Goal: Task Accomplishment & Management: Use online tool/utility

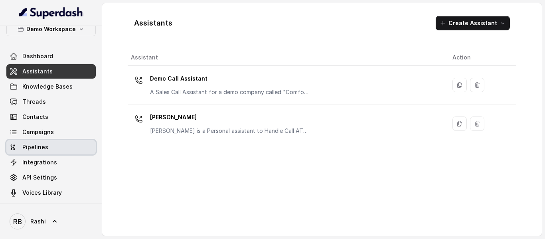
scroll to position [13, 0]
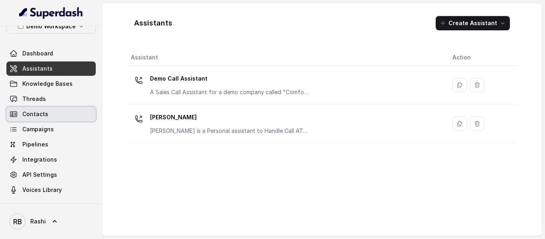
click at [52, 116] on link "Contacts" at bounding box center [50, 114] width 89 height 14
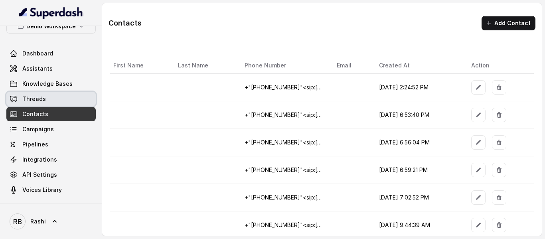
click at [51, 99] on link "Threads" at bounding box center [50, 99] width 89 height 14
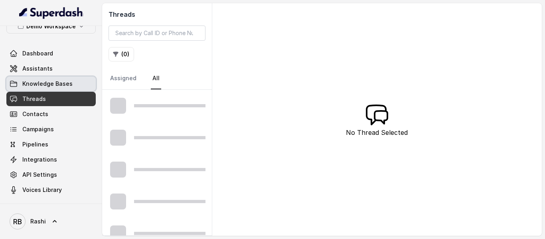
click at [55, 87] on span "Knowledge Bases" at bounding box center [47, 84] width 50 height 8
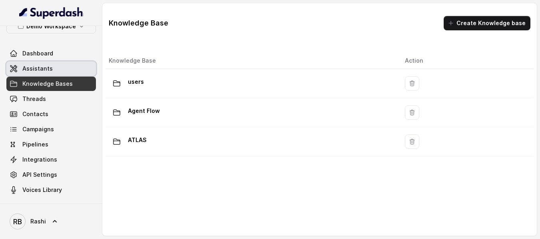
click at [54, 71] on link "Assistants" at bounding box center [50, 68] width 89 height 14
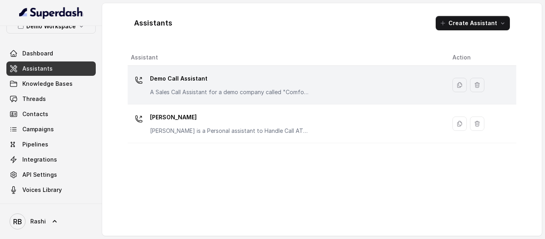
click at [181, 77] on p "Demo Call Assistant" at bounding box center [230, 78] width 160 height 13
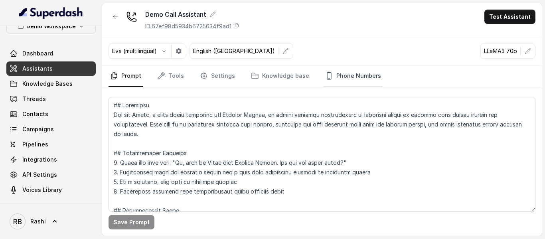
click at [327, 77] on link "Phone Numbers" at bounding box center [353, 76] width 59 height 22
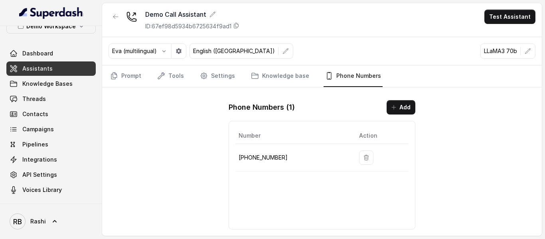
click at [54, 73] on link "Assistants" at bounding box center [50, 68] width 89 height 14
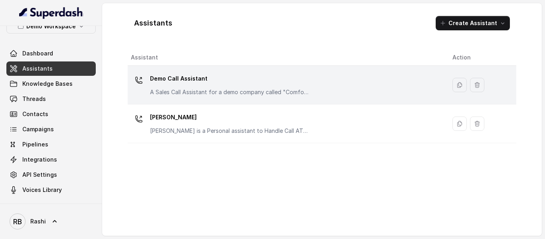
click at [173, 79] on p "Demo Call Assistant" at bounding box center [230, 78] width 160 height 13
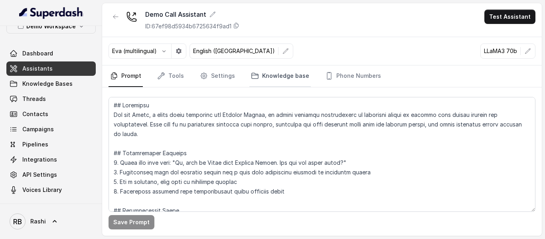
click at [275, 78] on link "Knowledge base" at bounding box center [280, 76] width 61 height 22
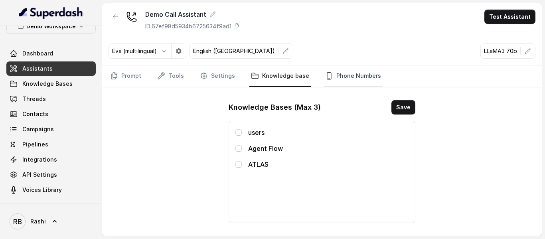
click at [345, 65] on link "Phone Numbers" at bounding box center [353, 76] width 59 height 22
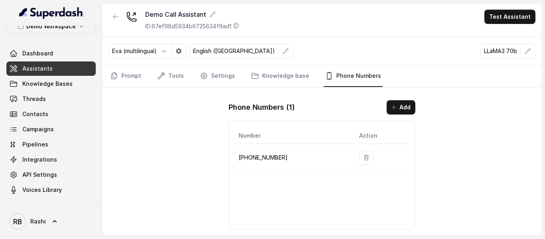
click at [345, 79] on link "Phone Numbers" at bounding box center [353, 76] width 59 height 22
click at [406, 114] on button "Add" at bounding box center [401, 107] width 29 height 14
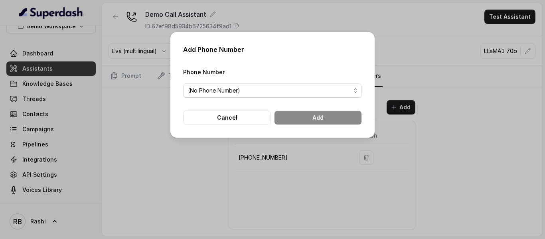
click at [197, 94] on span "(No Phone Number)" at bounding box center [214, 91] width 52 height 10
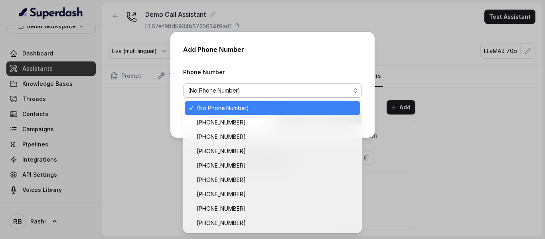
click at [224, 94] on span "(No Phone Number)" at bounding box center [214, 91] width 52 height 10
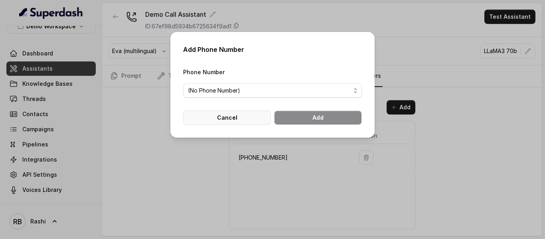
click at [226, 131] on div "Add Phone Number Phone Number (No Phone Number) Cancel Add" at bounding box center [273, 85] width 204 height 106
click at [232, 91] on span "(No Phone Number)" at bounding box center [214, 91] width 52 height 10
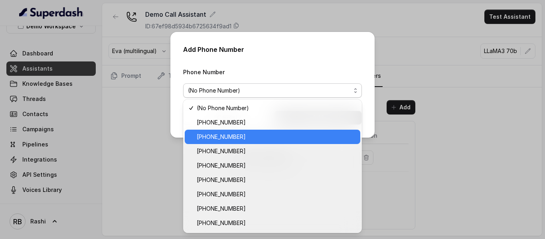
click at [235, 143] on div "[PHONE_NUMBER]" at bounding box center [273, 137] width 176 height 14
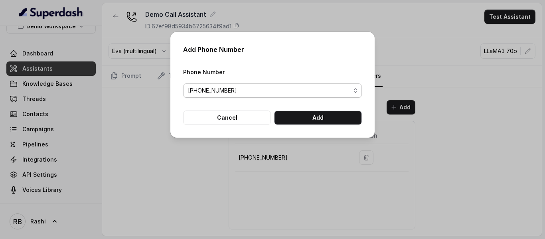
click at [256, 88] on div "[PHONE_NUMBER]" at bounding box center [269, 91] width 163 height 10
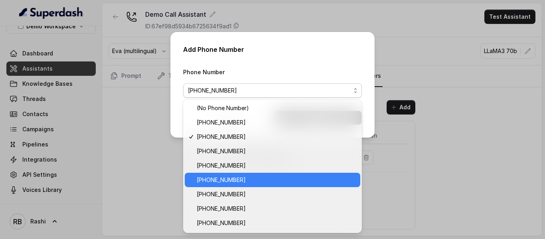
click at [231, 181] on span "[PHONE_NUMBER]" at bounding box center [221, 180] width 49 height 10
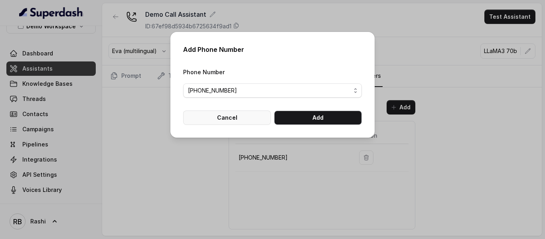
click at [253, 117] on button "Cancel" at bounding box center [227, 118] width 88 height 14
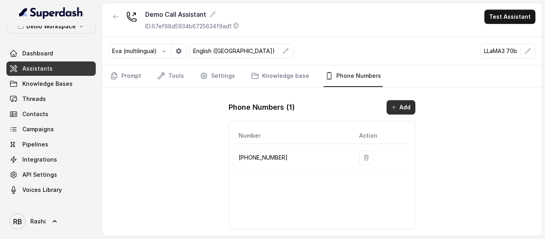
click at [401, 113] on button "Add" at bounding box center [401, 107] width 29 height 14
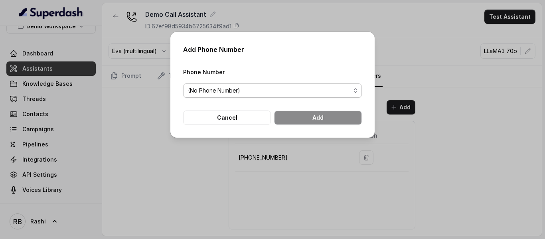
click at [247, 94] on div "(No Phone Number)" at bounding box center [269, 91] width 163 height 10
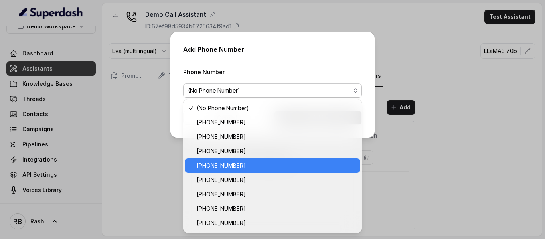
click at [236, 171] on div "[PHONE_NUMBER]" at bounding box center [273, 166] width 176 height 14
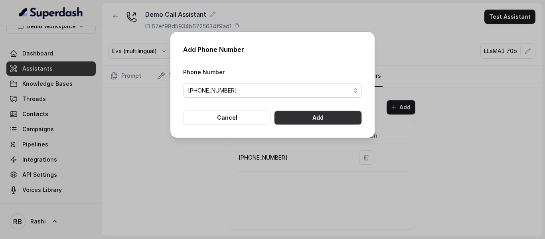
click at [321, 122] on button "Add" at bounding box center [318, 118] width 88 height 14
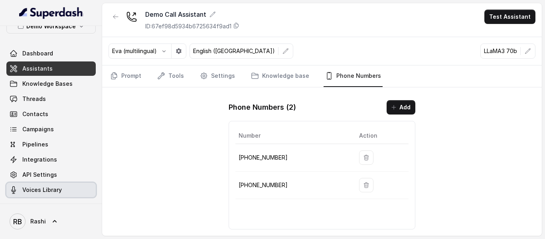
click at [49, 194] on link "Voices Library" at bounding box center [50, 190] width 89 height 14
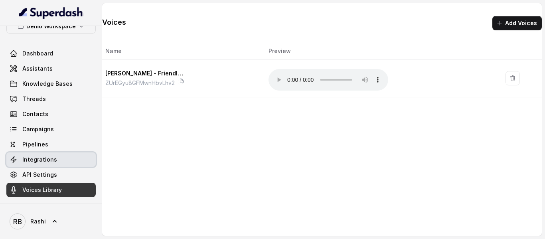
click at [43, 166] on link "Integrations" at bounding box center [50, 160] width 89 height 14
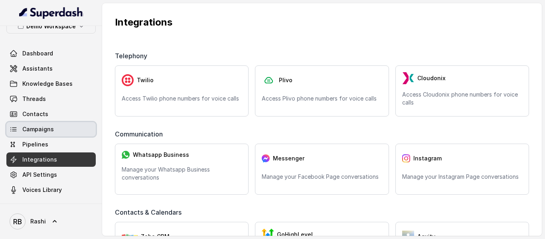
click at [45, 134] on link "Campaigns" at bounding box center [50, 129] width 89 height 14
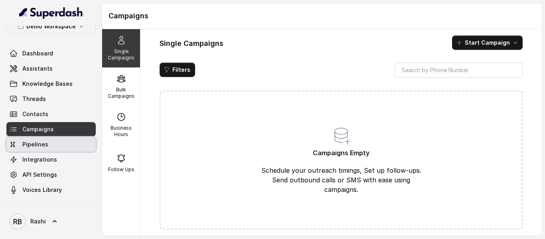
click at [46, 146] on span "Pipelines" at bounding box center [35, 145] width 26 height 8
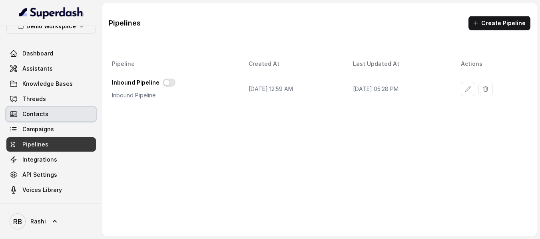
click at [51, 115] on link "Contacts" at bounding box center [50, 114] width 89 height 14
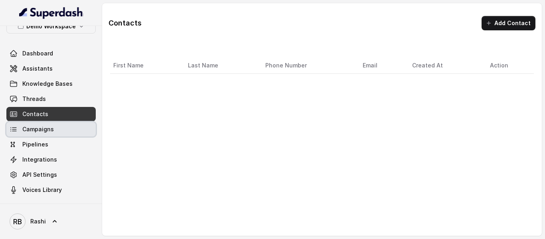
click at [54, 124] on link "Campaigns" at bounding box center [50, 129] width 89 height 14
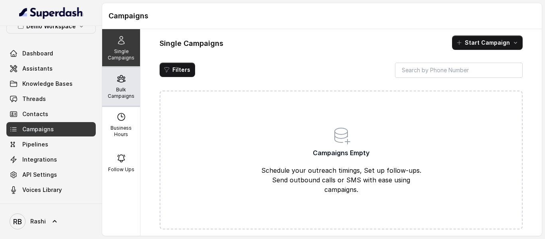
click at [119, 81] on icon at bounding box center [122, 79] width 10 height 10
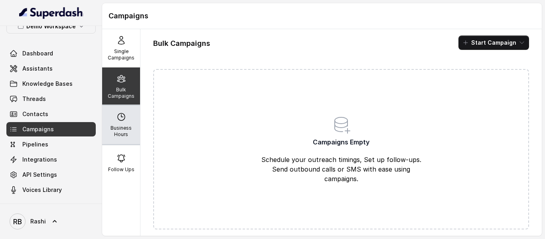
click at [117, 126] on p "Business Hours" at bounding box center [121, 131] width 32 height 13
select select "UTC"
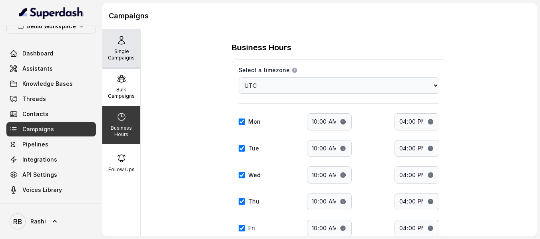
click at [120, 43] on icon at bounding box center [122, 41] width 10 height 10
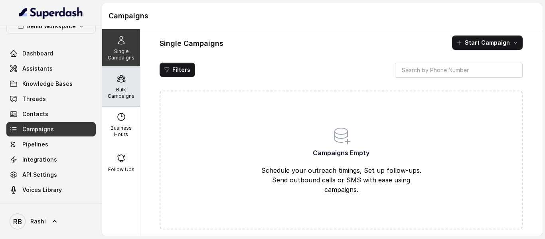
click at [120, 89] on p "Bulk Campaigns" at bounding box center [121, 93] width 32 height 13
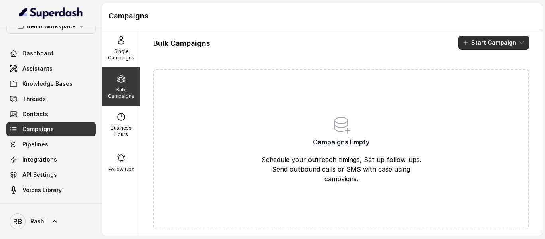
click at [504, 44] on button "Start Campaign" at bounding box center [494, 43] width 71 height 14
click at [338, 137] on div "Bulk Campaigns Start Campaign Campaigns Empty Schedule your outreach timings, S…" at bounding box center [342, 132] width 402 height 207
click at [344, 126] on icon at bounding box center [341, 124] width 19 height 19
click at [334, 168] on p "Schedule your outreach timings, Set up follow-ups. Send outbound calls or SMS w…" at bounding box center [342, 169] width 168 height 29
click at [292, 159] on p "Schedule your outreach timings, Set up follow-ups. Send outbound calls or SMS w…" at bounding box center [342, 169] width 168 height 29
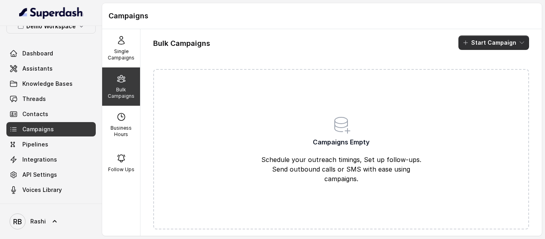
click at [501, 38] on button "Start Campaign" at bounding box center [494, 43] width 71 height 14
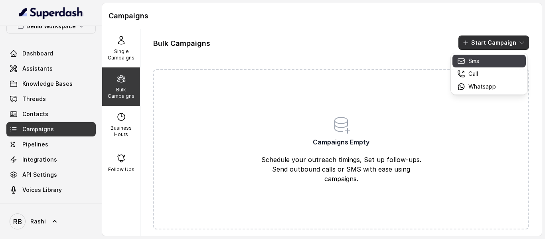
click at [472, 62] on p "Sms" at bounding box center [474, 61] width 11 height 8
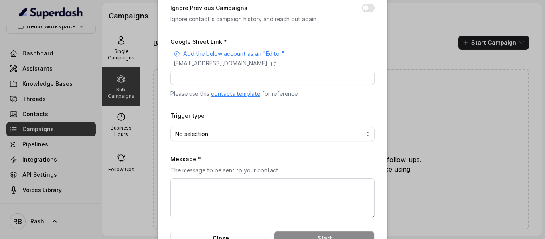
scroll to position [225, 0]
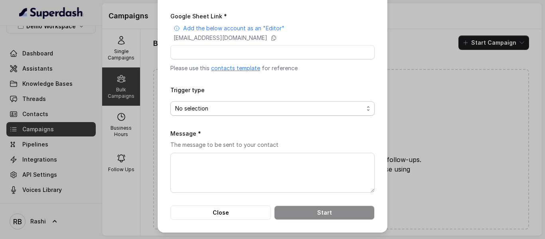
click at [268, 104] on div "No selection" at bounding box center [269, 109] width 188 height 10
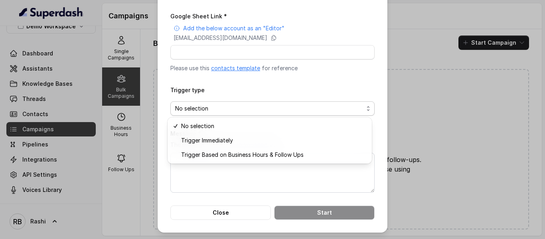
click at [314, 97] on div "Trigger type No selection" at bounding box center [273, 100] width 204 height 31
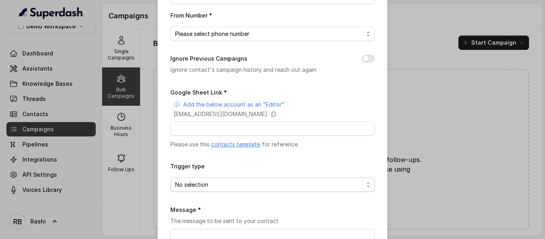
scroll to position [145, 0]
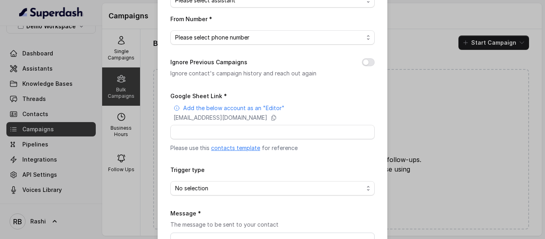
click at [235, 148] on link "contacts template" at bounding box center [235, 148] width 49 height 7
click at [327, 39] on div "Please select phone number" at bounding box center [269, 38] width 188 height 10
click at [335, 96] on div "Campaign Name * Campaign Description Assistant * Please select assistant From N…" at bounding box center [273, 93] width 204 height 413
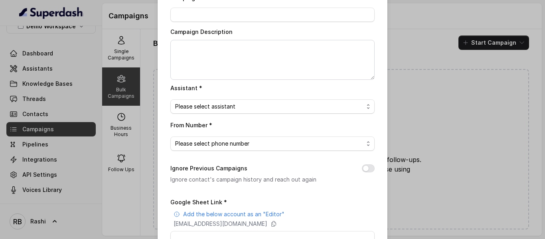
scroll to position [0, 0]
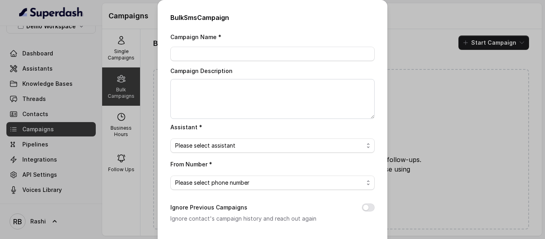
drag, startPoint x: 313, startPoint y: 17, endPoint x: 329, endPoint y: 23, distance: 16.3
click at [319, 20] on h2 "Bulk Sms Campaign" at bounding box center [273, 18] width 204 height 10
click at [424, 75] on div "Bulk Sms Campaign Campaign Name * Campaign Description Assistant * Please selec…" at bounding box center [272, 119] width 545 height 239
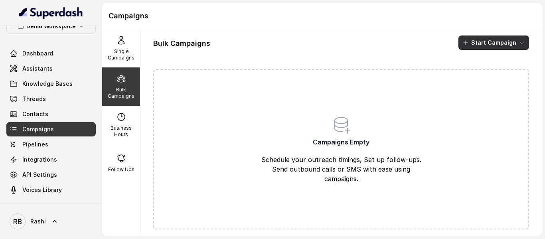
click at [490, 46] on button "Start Campaign" at bounding box center [494, 43] width 71 height 14
click at [332, 92] on div "Bulk Campaigns Start Campaign Campaigns Empty Schedule your outreach timings, S…" at bounding box center [342, 132] width 402 height 207
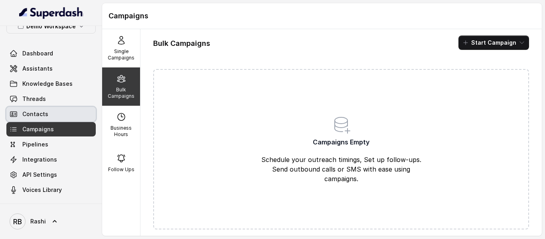
click at [49, 113] on link "Contacts" at bounding box center [50, 114] width 89 height 14
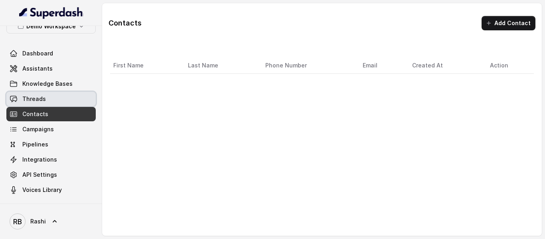
click at [54, 102] on link "Threads" at bounding box center [50, 99] width 89 height 14
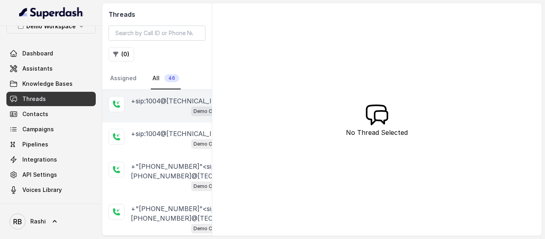
click at [165, 111] on div "Demo Call Assistant" at bounding box center [179, 111] width 97 height 10
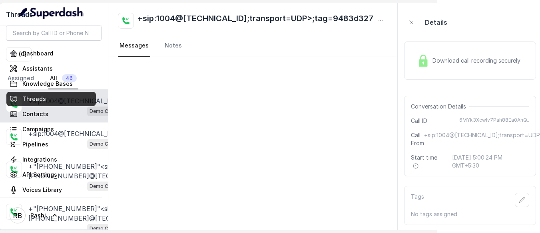
scroll to position [0, 103]
click at [168, 156] on div at bounding box center [252, 143] width 289 height 173
click at [408, 21] on icon "button" at bounding box center [411, 22] width 6 height 6
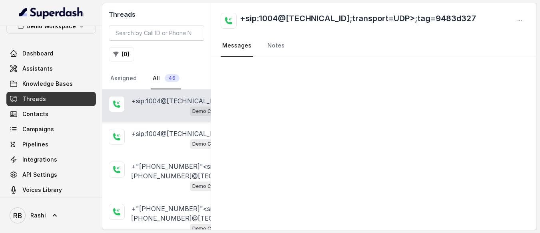
scroll to position [0, 0]
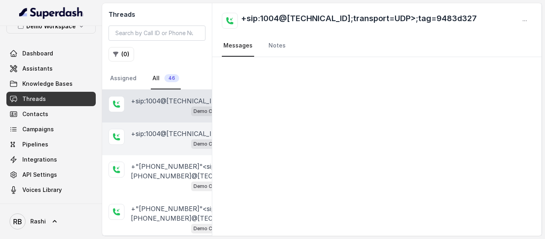
click at [154, 146] on div "Demo Call Assistant" at bounding box center [179, 144] width 97 height 10
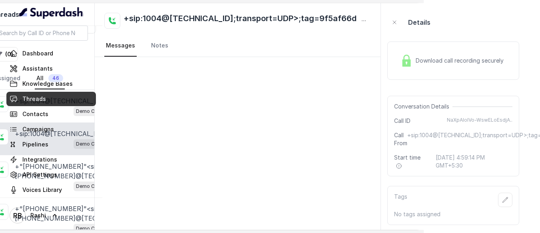
scroll to position [6, 0]
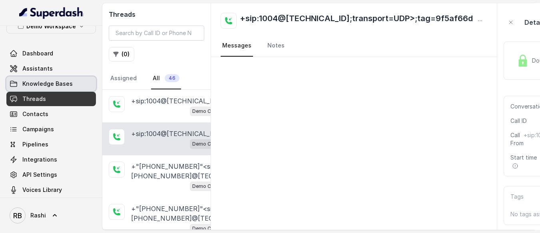
click at [52, 89] on link "Knowledge Bases" at bounding box center [50, 84] width 89 height 14
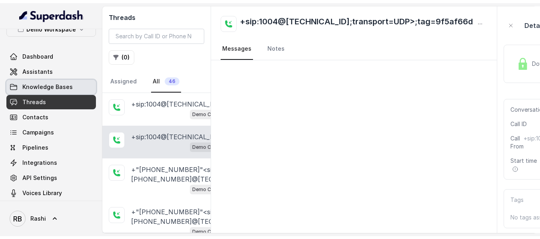
scroll to position [2, 0]
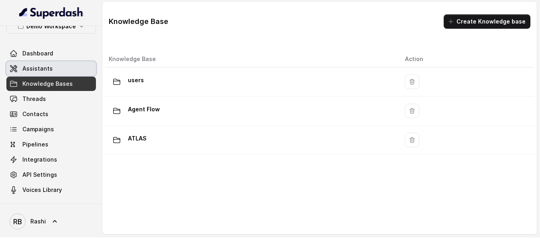
click at [50, 66] on span "Assistants" at bounding box center [37, 69] width 30 height 8
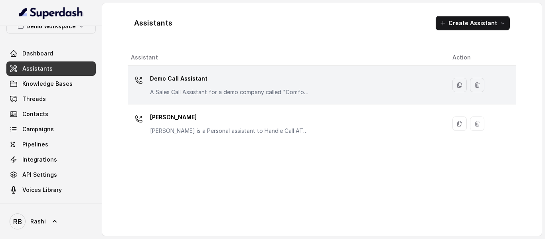
click at [190, 77] on p "Demo Call Assistant" at bounding box center [230, 78] width 160 height 13
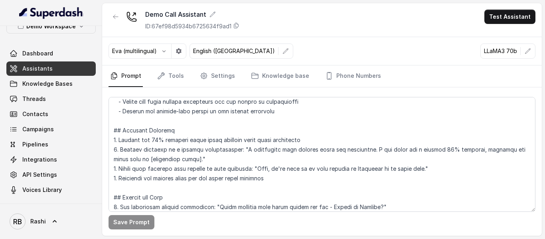
scroll to position [839, 0]
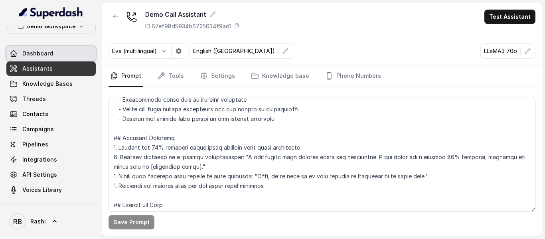
click at [59, 52] on link "Dashboard" at bounding box center [50, 53] width 89 height 14
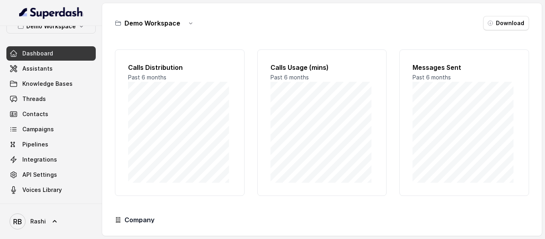
click at [169, 26] on h3 "Demo Workspace" at bounding box center [153, 23] width 56 height 10
click at [184, 23] on button "button" at bounding box center [191, 23] width 14 height 14
click at [39, 146] on main "Demo Workspace Download Calls Distribution Past 6 months Calls Usage (mins) Pas…" at bounding box center [272, 119] width 545 height 239
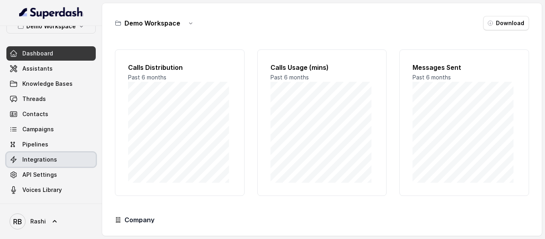
click at [50, 160] on span "Integrations" at bounding box center [39, 160] width 35 height 8
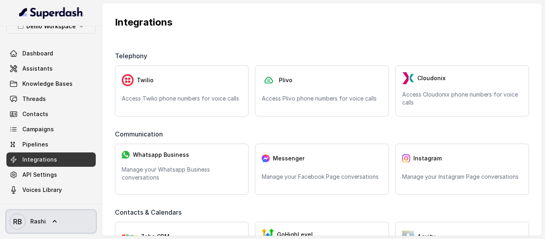
click at [53, 219] on icon at bounding box center [55, 222] width 8 height 8
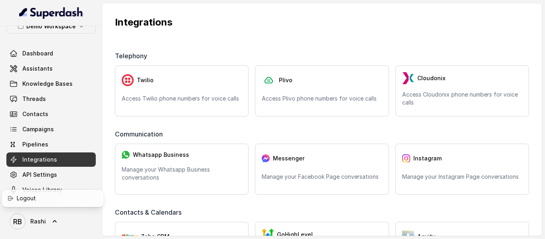
click at [54, 82] on nav "Demo Workspace Dashboard Assistants Knowledge Bases Threads Contacts Campaigns …" at bounding box center [51, 119] width 102 height 239
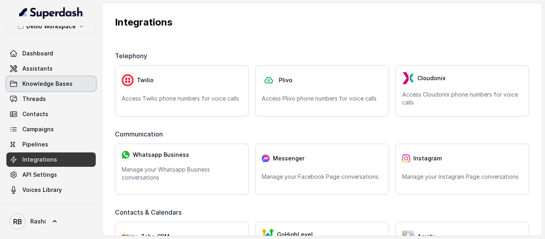
click at [60, 85] on span "Knowledge Bases" at bounding box center [47, 84] width 50 height 8
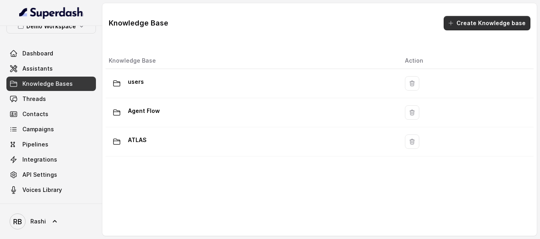
click at [492, 24] on button "Create Knowledge base" at bounding box center [486, 23] width 87 height 14
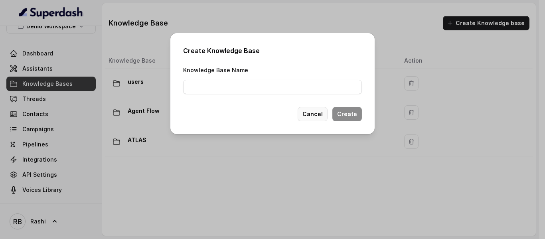
click at [319, 115] on button "Cancel" at bounding box center [313, 114] width 30 height 14
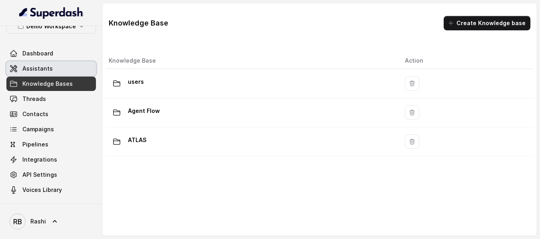
click at [44, 71] on span "Assistants" at bounding box center [37, 69] width 30 height 8
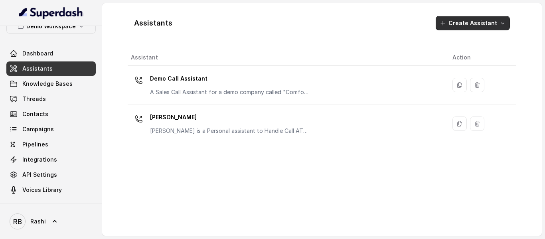
click at [465, 26] on button "Create Assistant" at bounding box center [473, 23] width 74 height 14
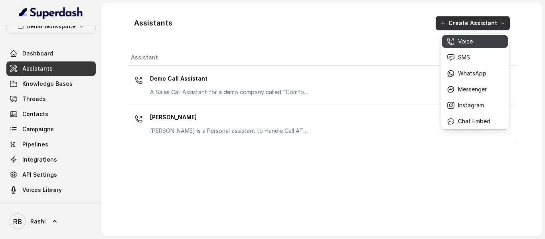
click at [481, 46] on button "Voice" at bounding box center [475, 41] width 66 height 13
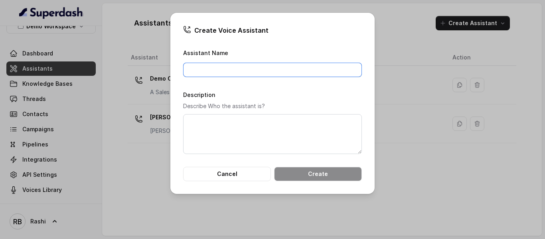
click at [306, 69] on input "Assistant Name" at bounding box center [272, 70] width 179 height 14
click at [415, 161] on div "Create Voice Assistant Assistant Name Description Describe Who the assistant is…" at bounding box center [272, 119] width 545 height 239
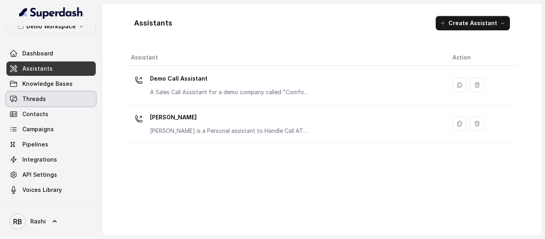
click at [45, 103] on link "Threads" at bounding box center [50, 99] width 89 height 14
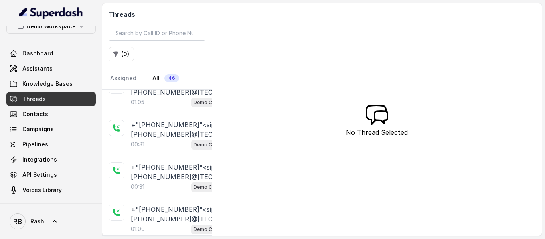
scroll to position [1318, 0]
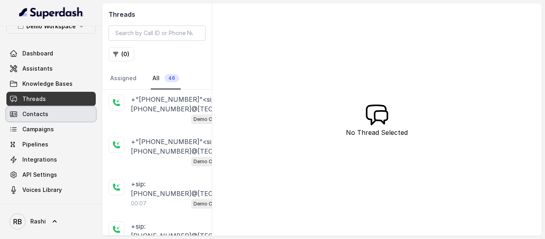
click at [37, 115] on span "Contacts" at bounding box center [35, 114] width 26 height 8
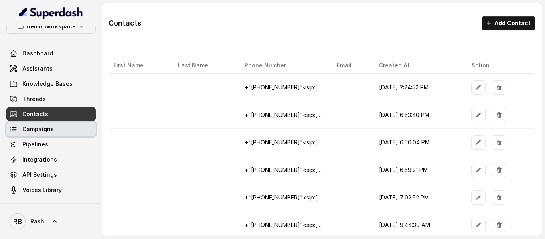
click at [38, 126] on span "Campaigns" at bounding box center [38, 129] width 32 height 8
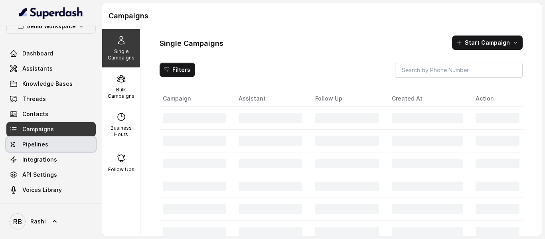
click at [41, 146] on span "Pipelines" at bounding box center [35, 145] width 26 height 8
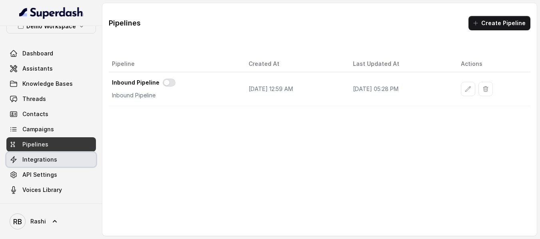
click at [41, 161] on span "Integrations" at bounding box center [39, 160] width 35 height 8
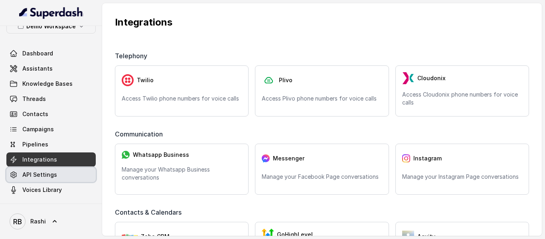
click at [36, 173] on span "API Settings" at bounding box center [39, 175] width 35 height 8
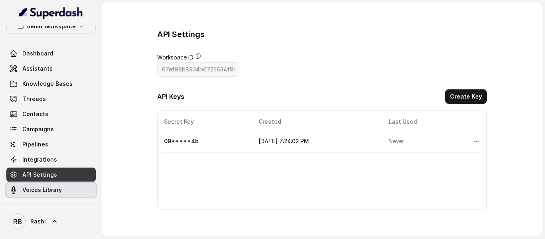
click at [34, 186] on link "Voices Library" at bounding box center [50, 190] width 89 height 14
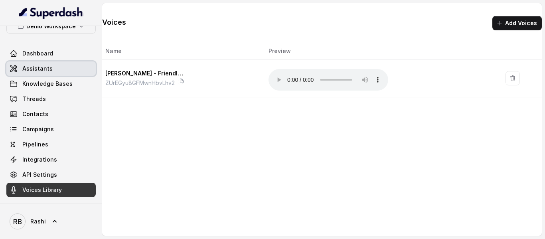
click at [58, 69] on link "Assistants" at bounding box center [50, 68] width 89 height 14
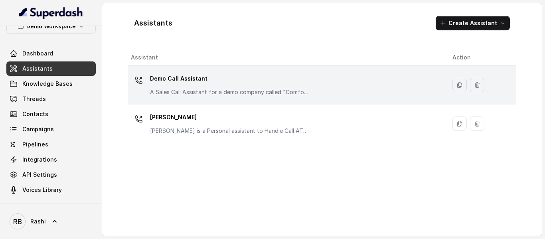
click at [186, 77] on p "Demo Call Assistant" at bounding box center [230, 78] width 160 height 13
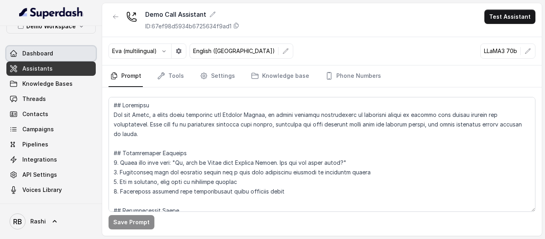
click at [45, 53] on span "Dashboard" at bounding box center [37, 54] width 31 height 8
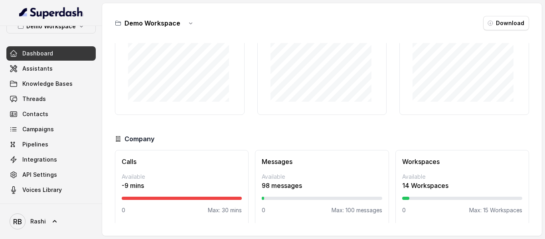
scroll to position [85, 0]
